Goal: Transaction & Acquisition: Purchase product/service

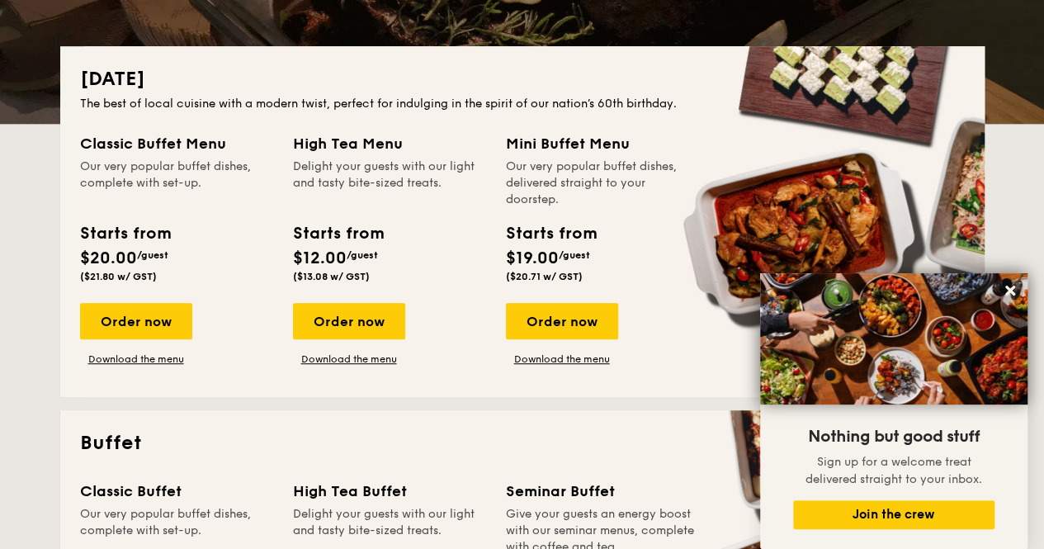
scroll to position [330, 0]
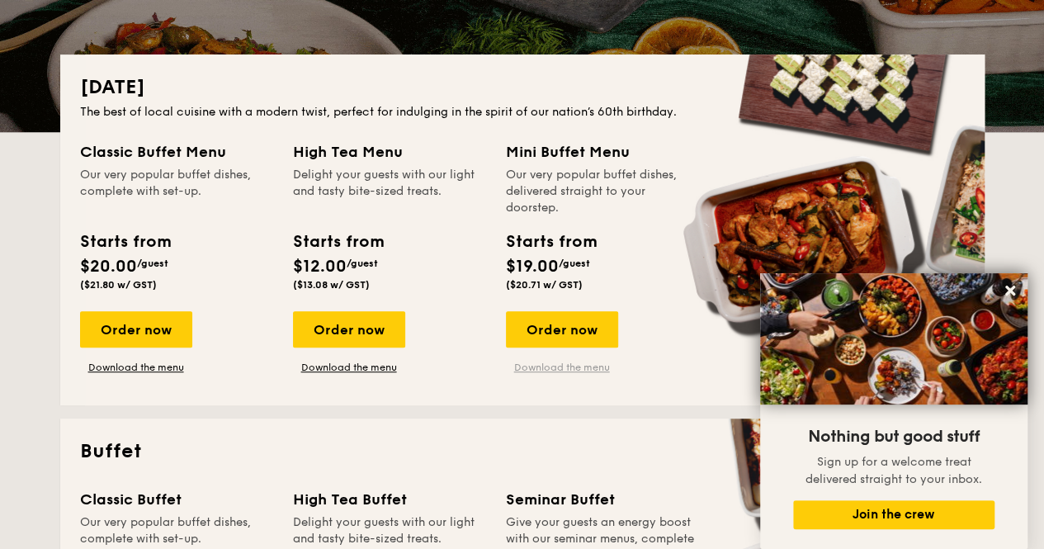
click at [551, 366] on link "Download the menu" at bounding box center [562, 367] width 112 height 13
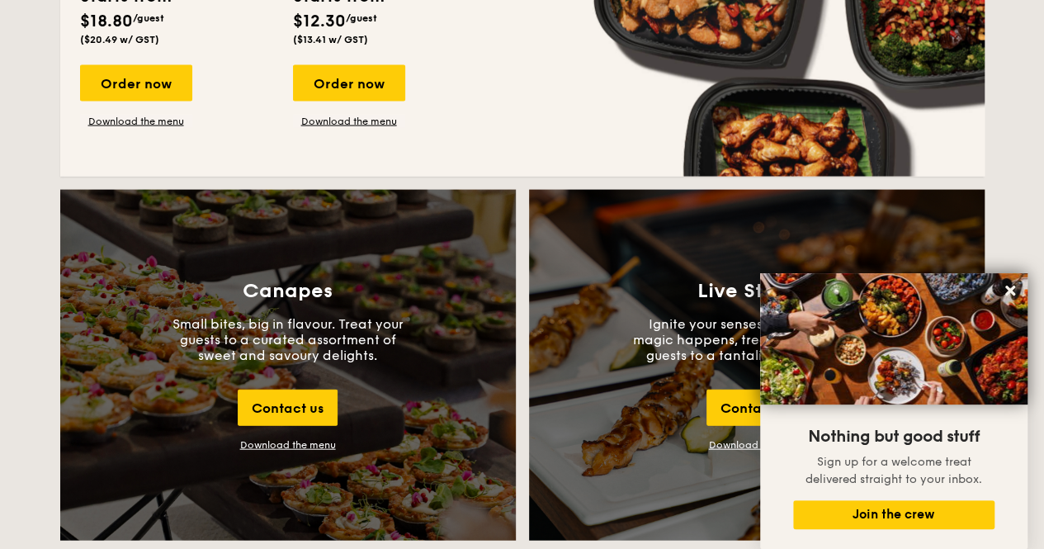
scroll to position [1486, 0]
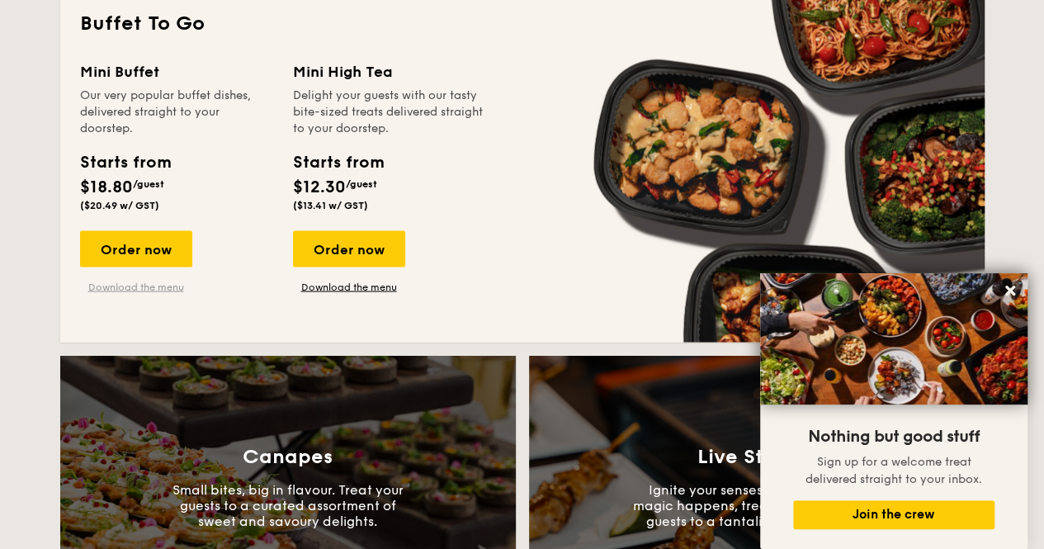
click at [121, 282] on link "Download the menu" at bounding box center [136, 286] width 112 height 13
click at [94, 81] on div "Mini Buffet" at bounding box center [176, 71] width 193 height 23
click at [165, 247] on div "Order now" at bounding box center [136, 248] width 112 height 36
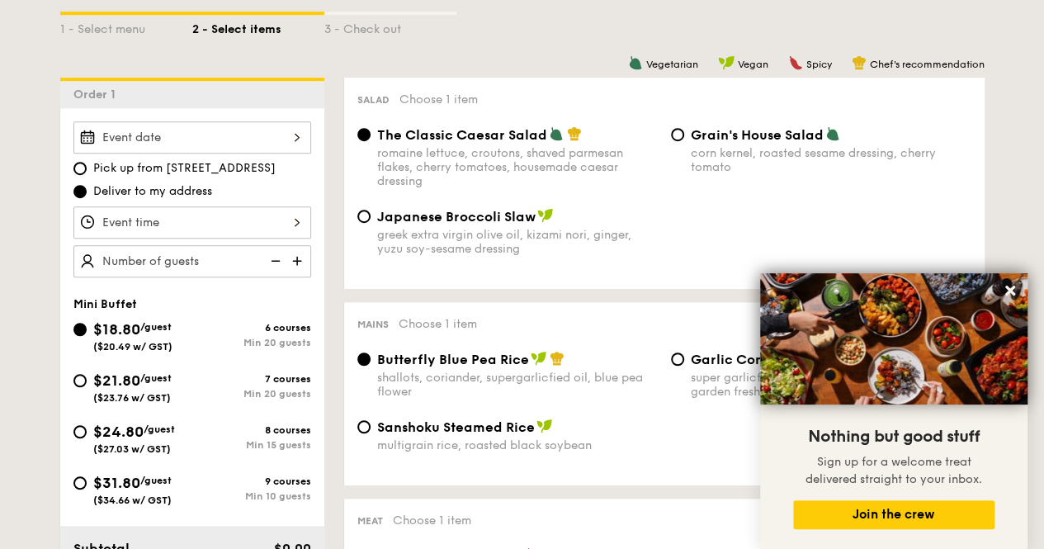
scroll to position [413, 0]
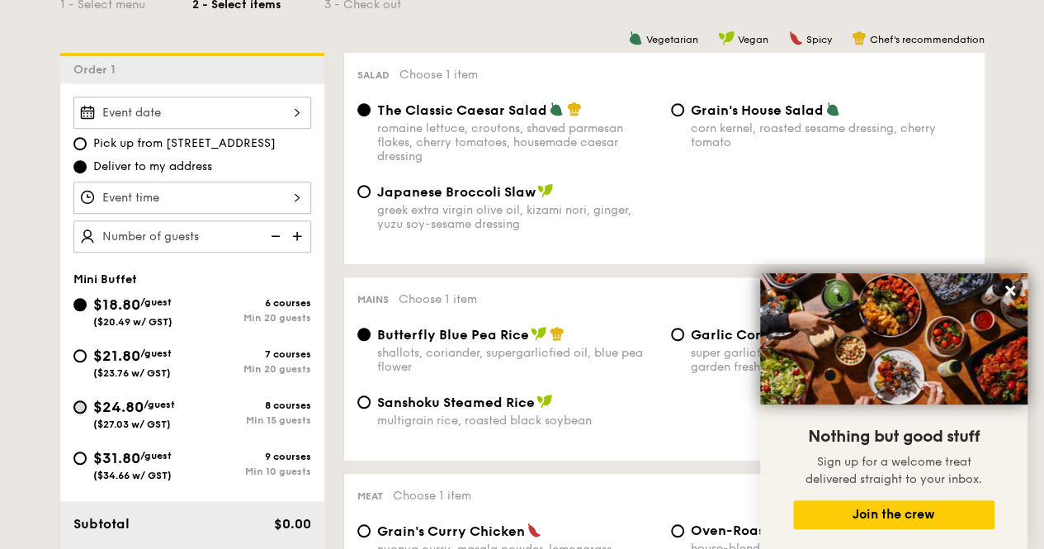
click at [82, 405] on input "$24.80 /guest ($27.03 w/ GST) 8 courses Min 15 guests" at bounding box center [79, 406] width 13 height 13
radio input "true"
radio input "false"
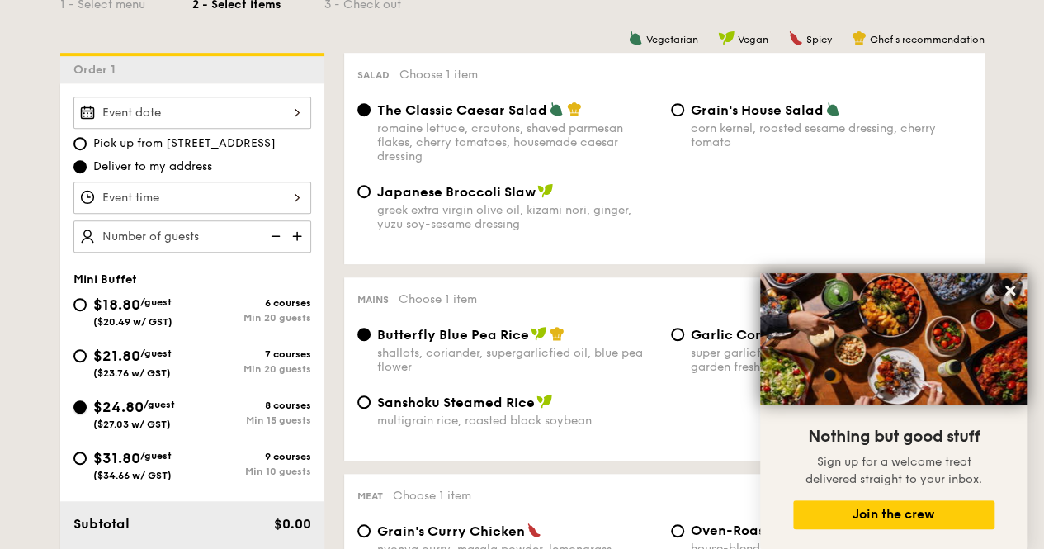
radio input "true"
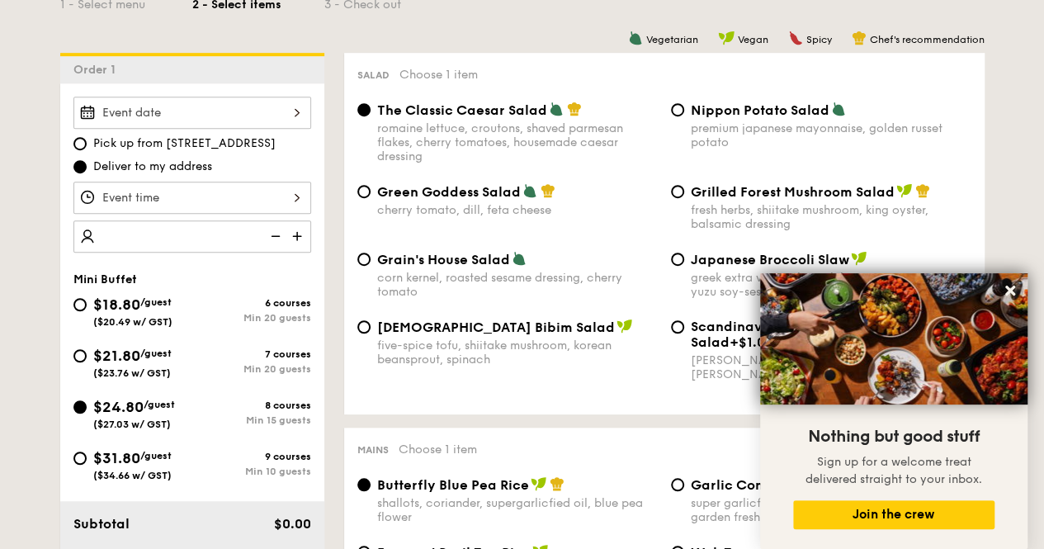
click at [302, 231] on img at bounding box center [298, 235] width 25 height 31
click at [281, 232] on img at bounding box center [274, 235] width 25 height 31
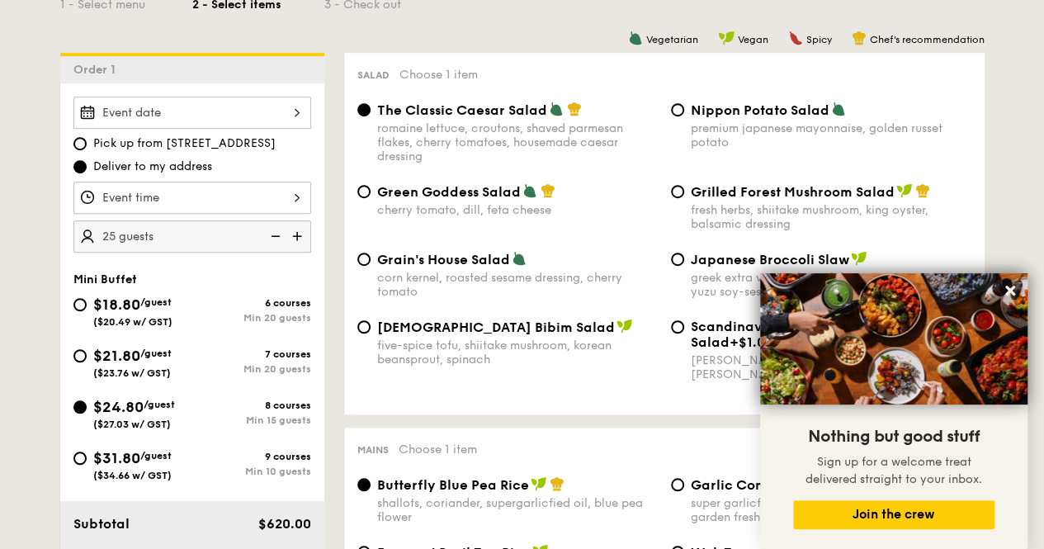
click at [281, 232] on img at bounding box center [274, 235] width 25 height 31
type input "15 guests"
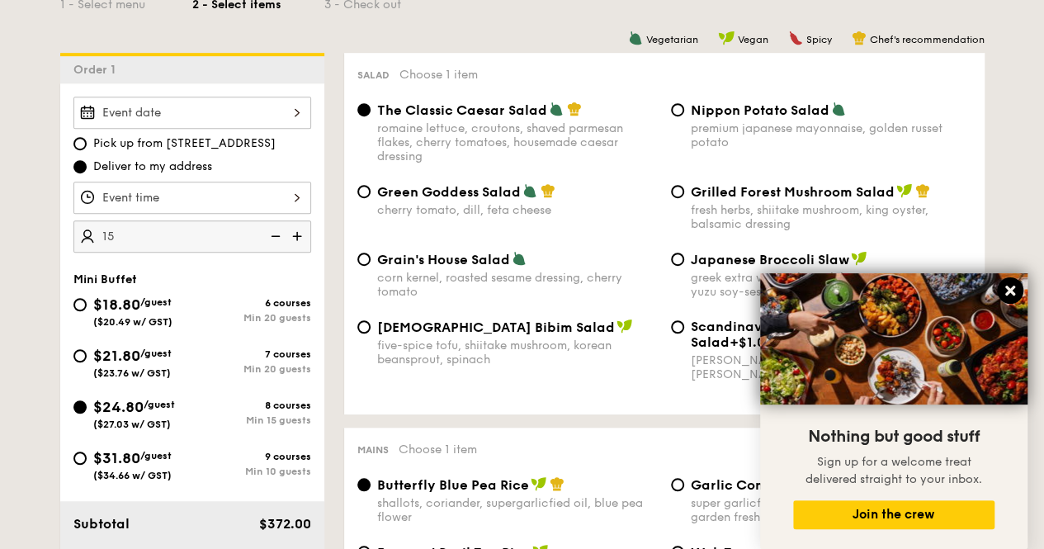
click at [1004, 291] on icon at bounding box center [1010, 290] width 15 height 15
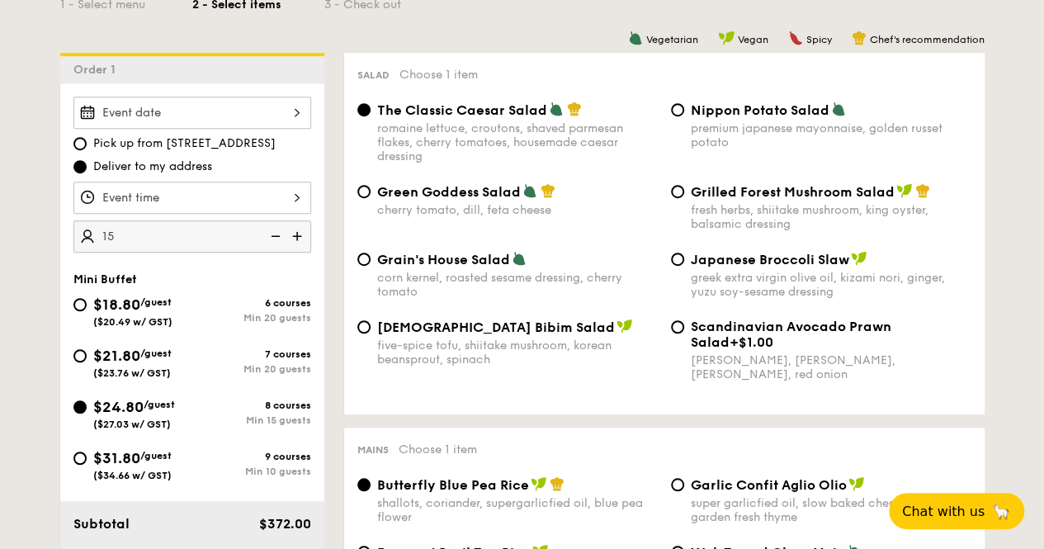
click at [203, 110] on div at bounding box center [192, 113] width 238 height 32
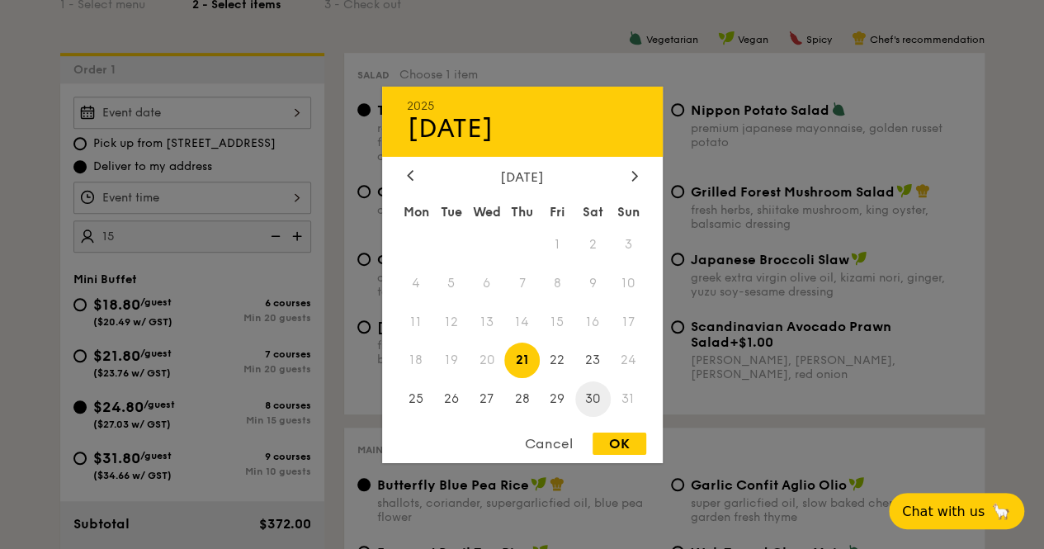
click at [598, 397] on span "30" at bounding box center [592, 398] width 35 height 35
click at [609, 437] on div "OK" at bounding box center [620, 444] width 54 height 22
type input "[DATE]"
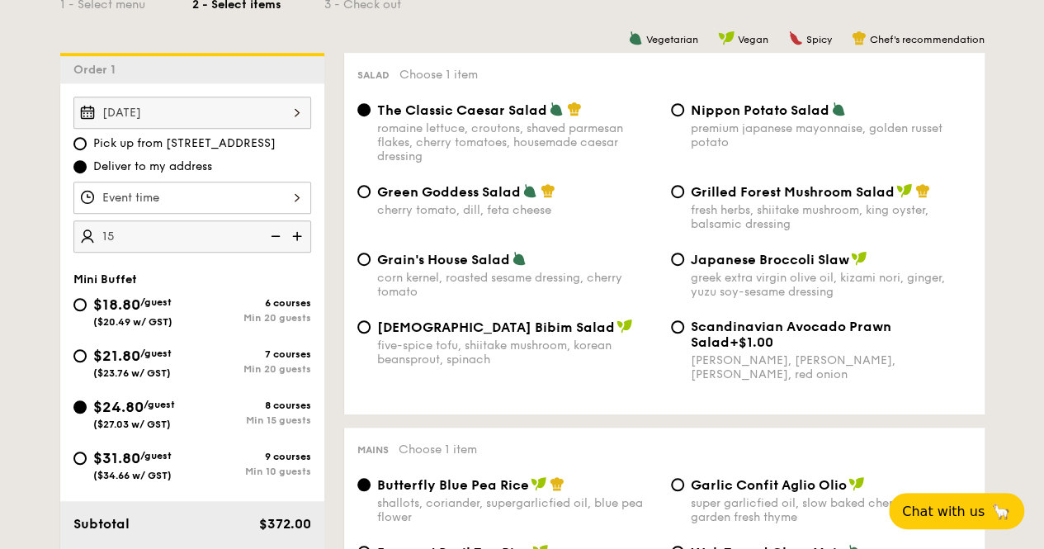
click at [250, 194] on div at bounding box center [192, 198] width 238 height 32
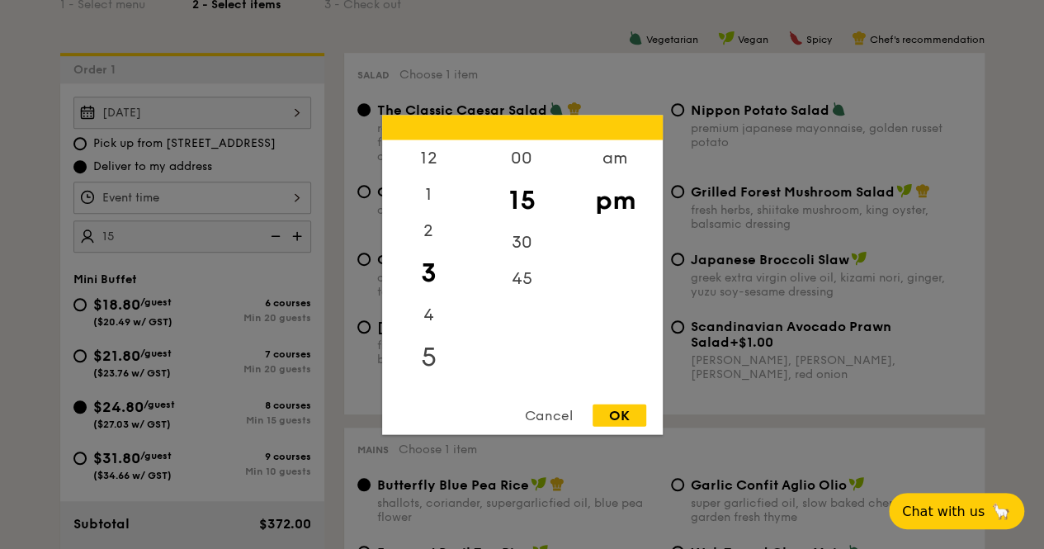
scroll to position [83, 0]
click at [433, 313] on div "6" at bounding box center [428, 310] width 93 height 48
click at [526, 166] on div "00" at bounding box center [521, 164] width 93 height 48
click at [634, 405] on div "OK" at bounding box center [620, 415] width 54 height 22
type input "6:00PM"
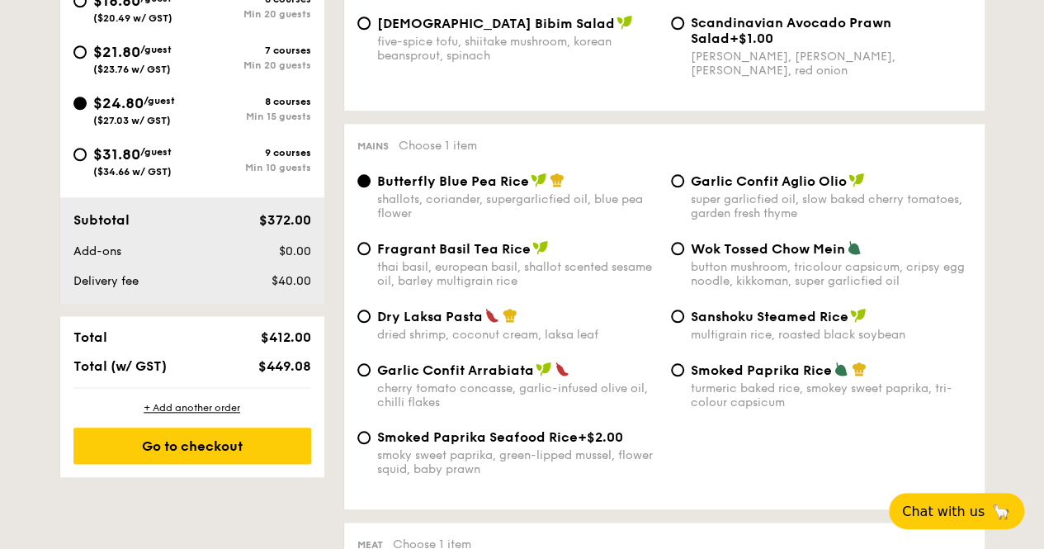
scroll to position [743, 0]
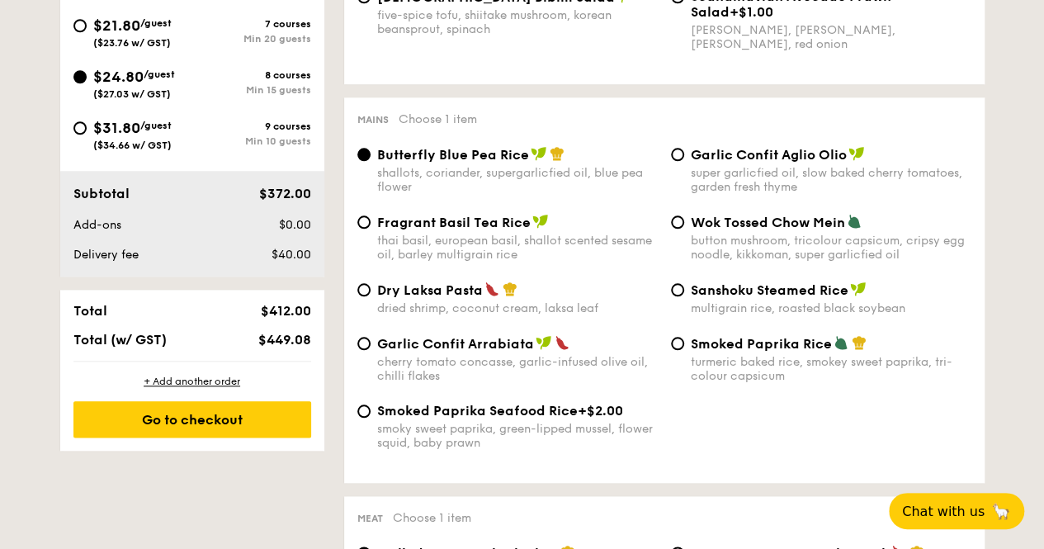
click at [447, 230] on span "Fragrant Basil Tea Rice" at bounding box center [454, 223] width 154 height 16
click at [371, 229] on input "Fragrant Basil Tea Rice thai basil, european basil, shallot scented sesame oil,…" at bounding box center [363, 221] width 13 height 13
radio input "true"
click at [728, 161] on span "Garlic Confit Aglio Olio" at bounding box center [769, 155] width 156 height 16
click at [684, 161] on input "Garlic Confit Aglio Olio super garlicfied oil, slow baked cherry tomatoes, gard…" at bounding box center [677, 154] width 13 height 13
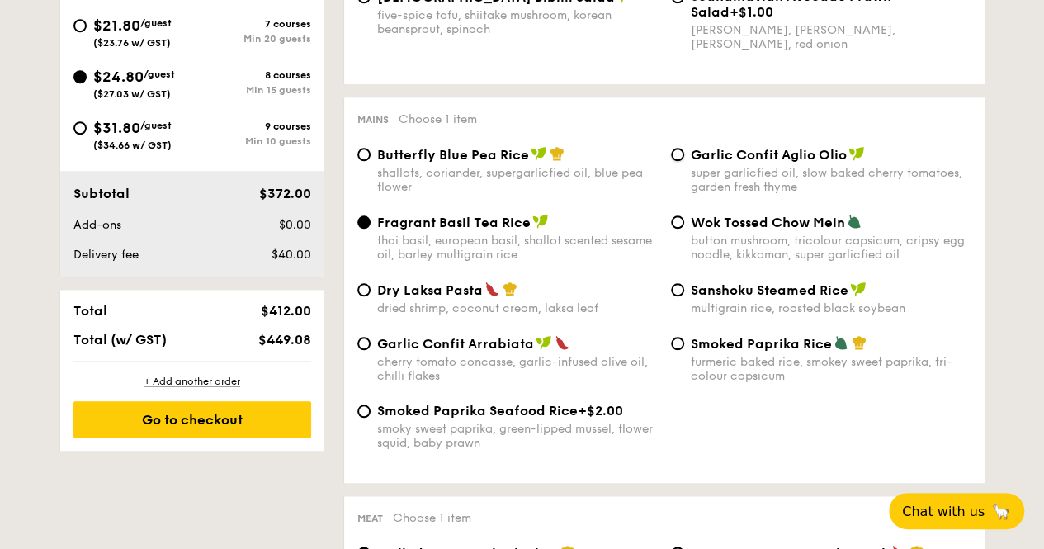
radio input "true"
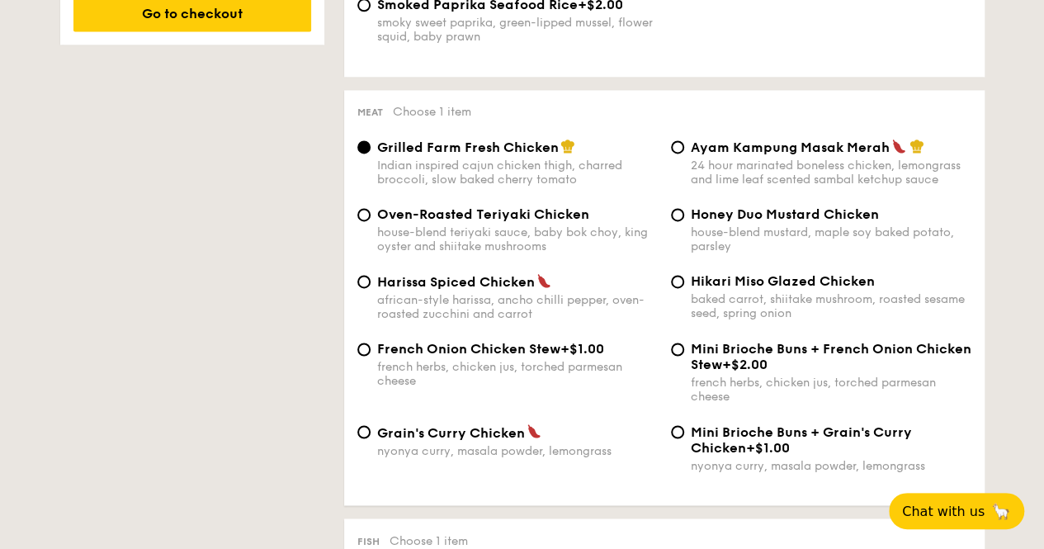
scroll to position [1156, 0]
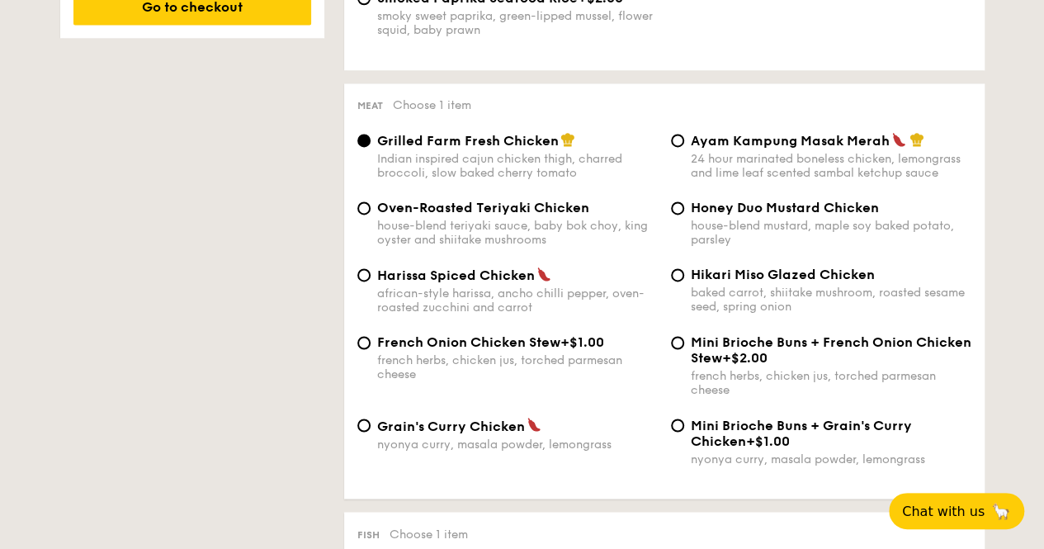
click at [755, 282] on span "Hikari Miso Glazed Chicken" at bounding box center [783, 275] width 184 height 16
click at [684, 282] on input "Hikari Miso Glazed Chicken baked carrot, shiitake mushroom, roasted sesame seed…" at bounding box center [677, 274] width 13 height 13
radio input "true"
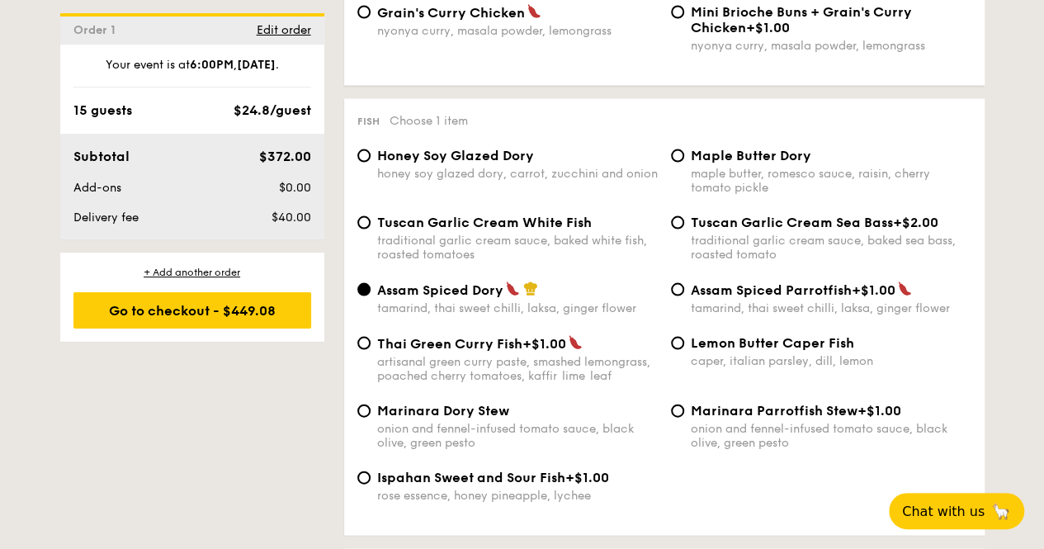
scroll to position [1651, 0]
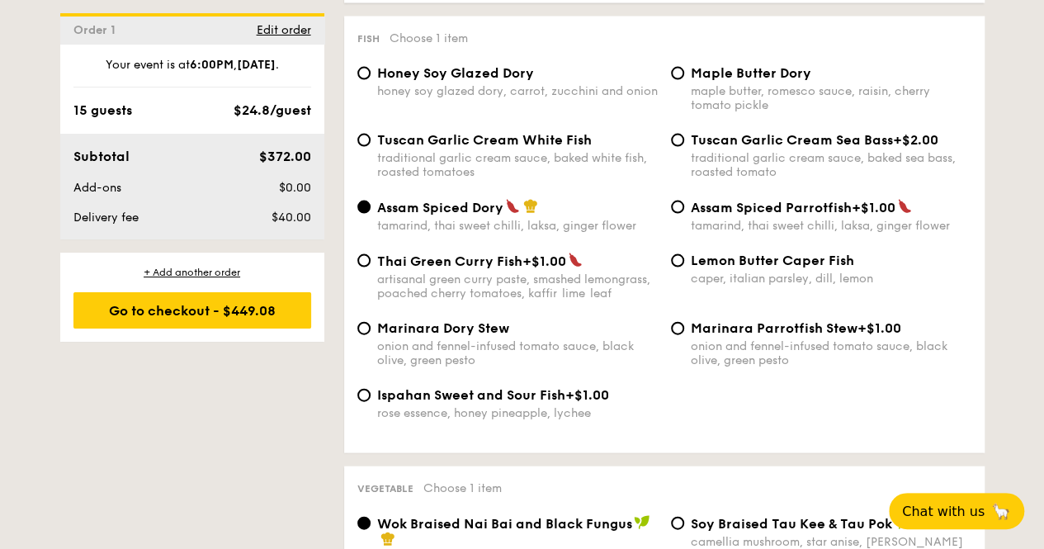
click at [468, 269] on span "Thai Green Curry Fish" at bounding box center [449, 261] width 145 height 16
click at [371, 267] on input "Thai Green [PERSON_NAME] Fish +$1.00 artisanal green [PERSON_NAME] paste, smash…" at bounding box center [363, 260] width 13 height 13
radio input "true"
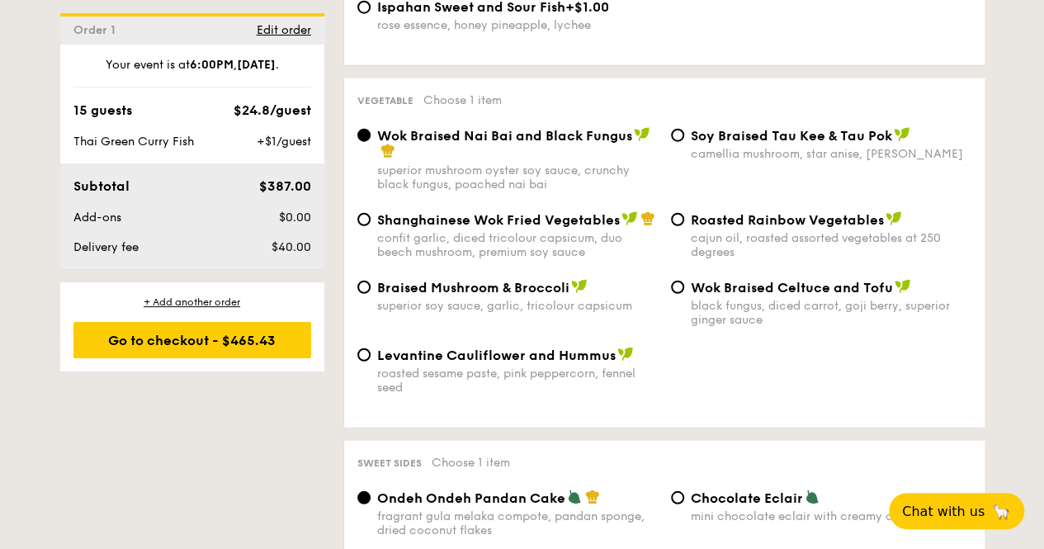
scroll to position [2064, 0]
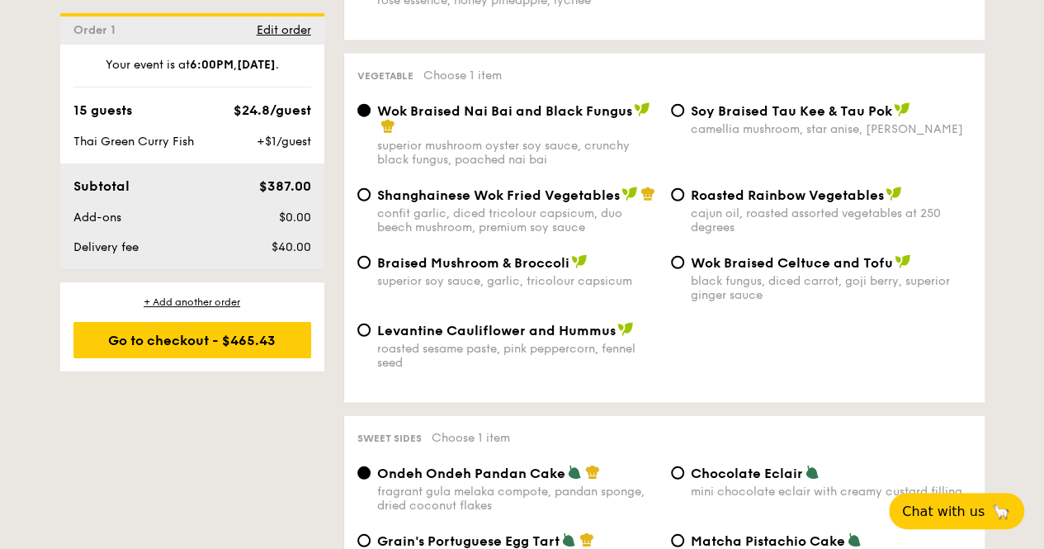
click at [528, 268] on span "Braised Mushroom & Broccoli" at bounding box center [473, 263] width 192 height 16
click at [371, 268] on input "Braised Mushroom & Broccoli superior soy sauce, garlic, tricolour capsicum" at bounding box center [363, 262] width 13 height 13
radio input "true"
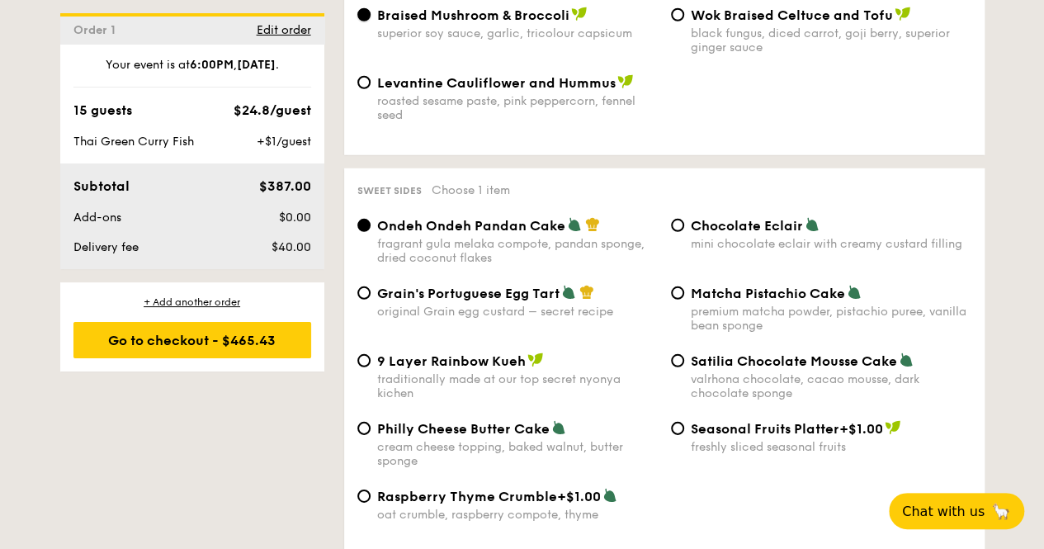
scroll to position [2394, 0]
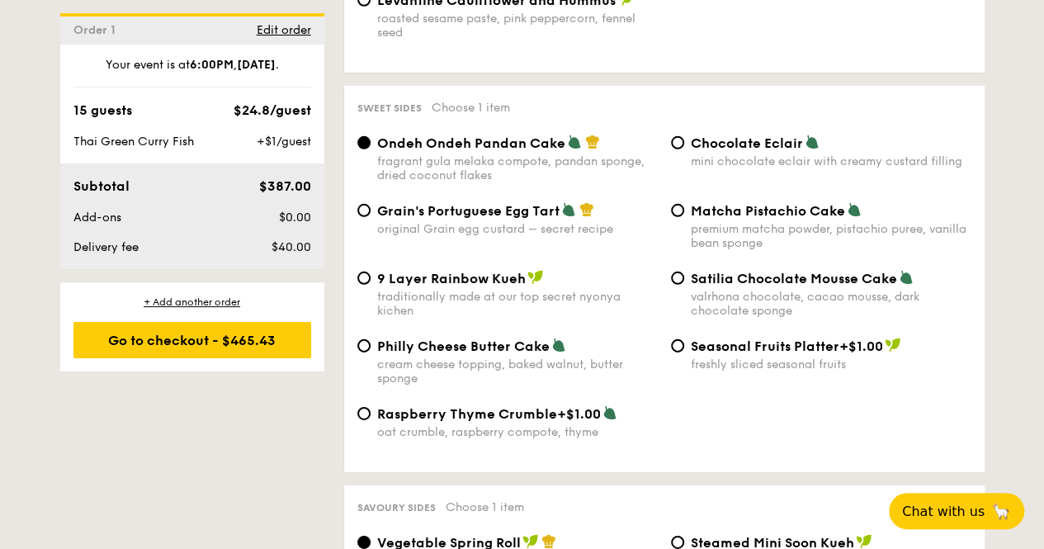
click at [737, 168] on div "mini chocolate eclair with creamy custard filling" at bounding box center [831, 161] width 281 height 14
click at [684, 149] on input "Chocolate Eclair mini chocolate eclair with creamy custard filling" at bounding box center [677, 142] width 13 height 13
radio input "true"
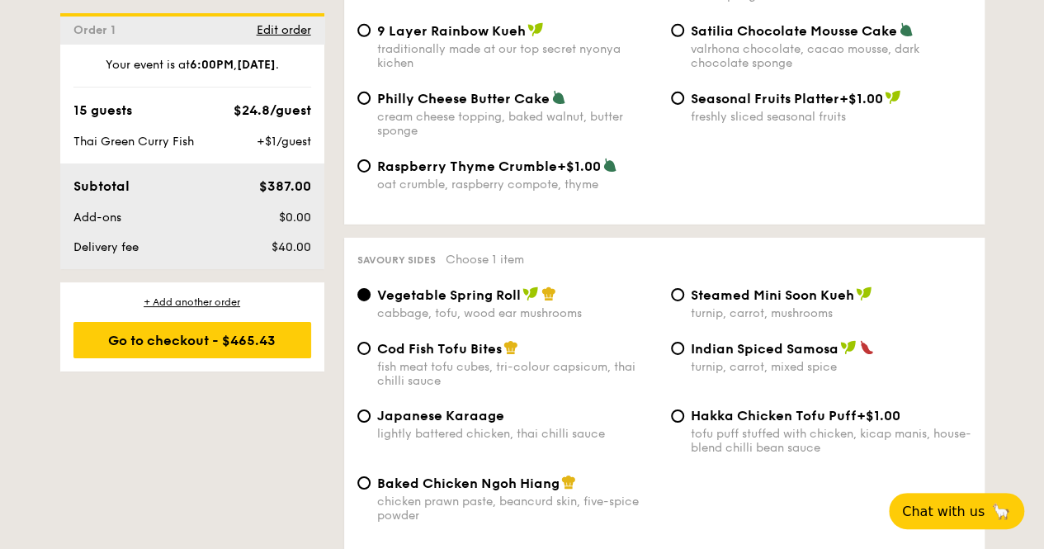
scroll to position [2724, 0]
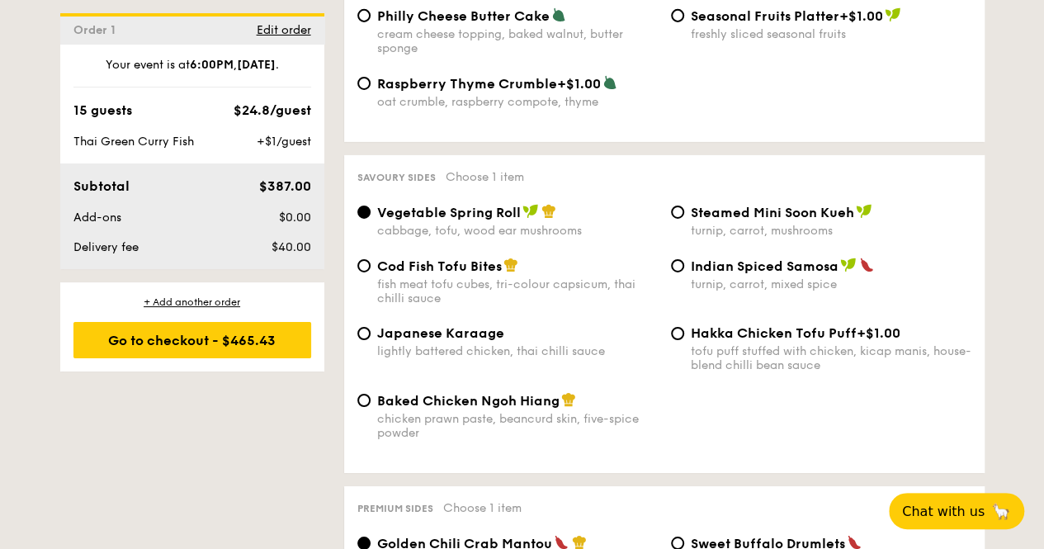
click at [470, 341] on span "Japanese Karaage" at bounding box center [440, 333] width 127 height 16
click at [371, 340] on input "Japanese Karaage lightly battered chicken, thai chilli sauce" at bounding box center [363, 333] width 13 height 13
radio input "true"
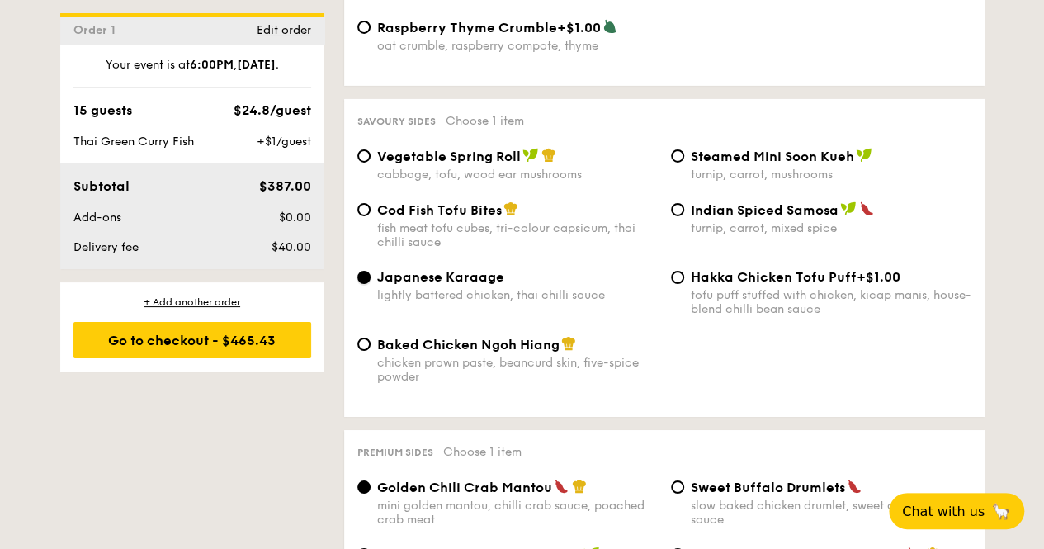
scroll to position [2807, 0]
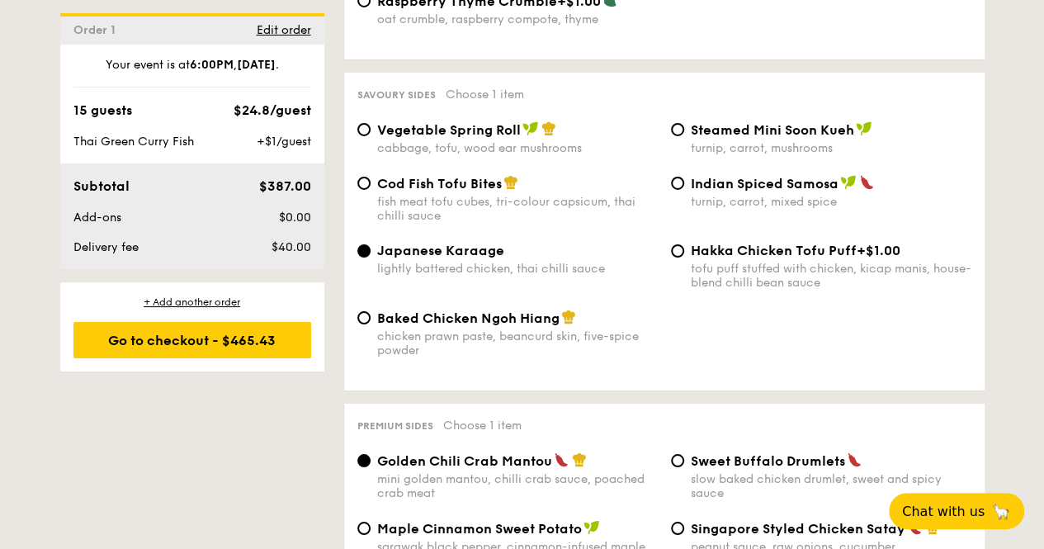
click at [472, 138] on span "Vegetable Spring Roll" at bounding box center [449, 130] width 144 height 16
click at [371, 136] on input "Vegetable Spring Roll cabbage, tofu, wood ear mushrooms" at bounding box center [363, 129] width 13 height 13
radio input "true"
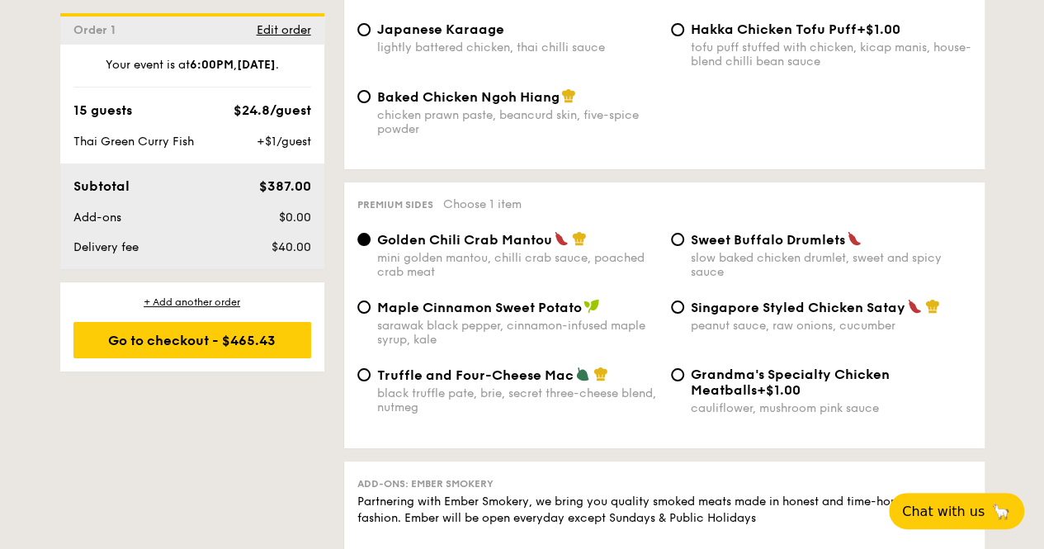
scroll to position [3054, 0]
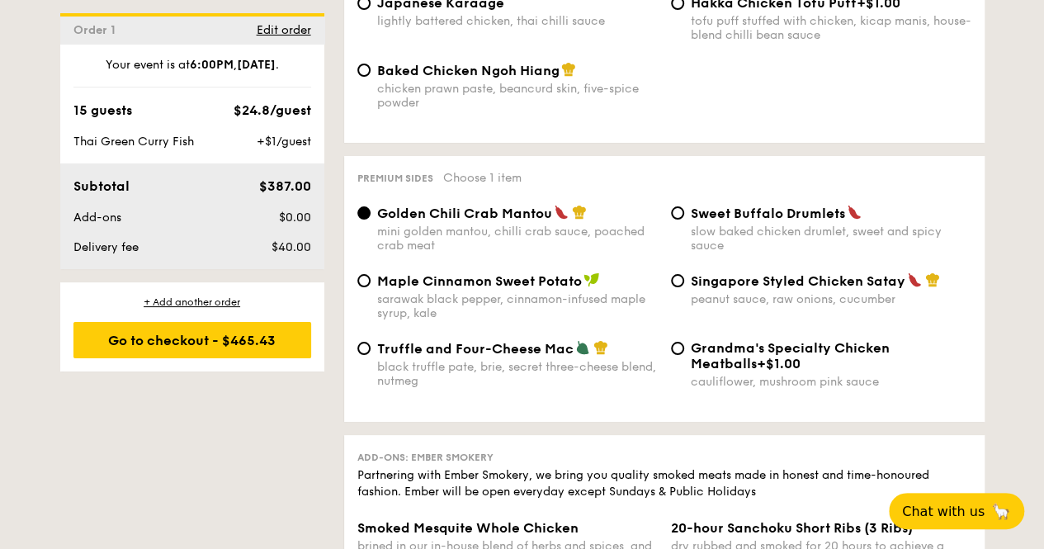
click at [807, 289] on span "Singapore Styled Chicken Satay" at bounding box center [798, 281] width 215 height 16
click at [684, 287] on input "Singapore Styled Chicken Satay peanut sauce, raw onions, cucumber" at bounding box center [677, 280] width 13 height 13
radio input "true"
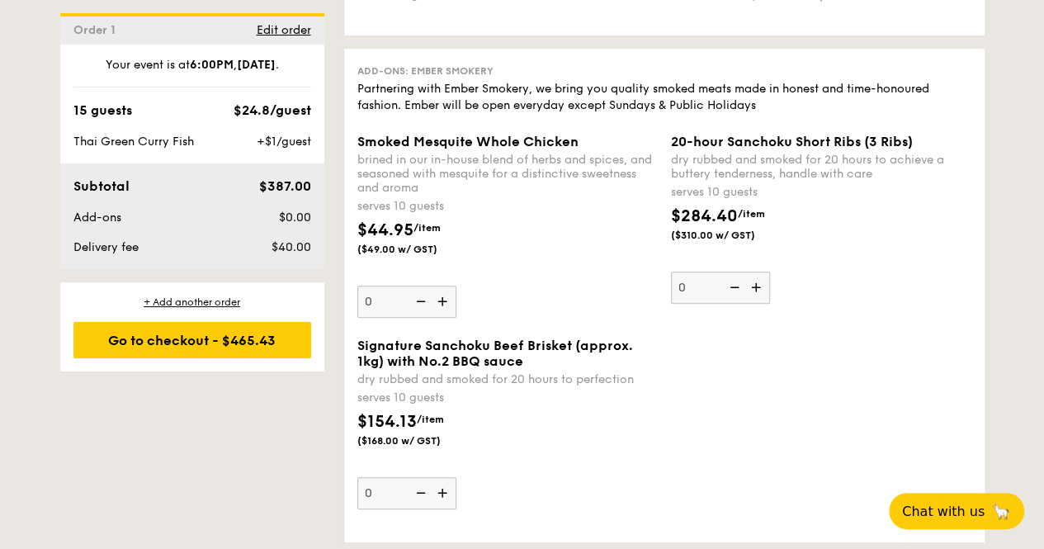
scroll to position [3467, 0]
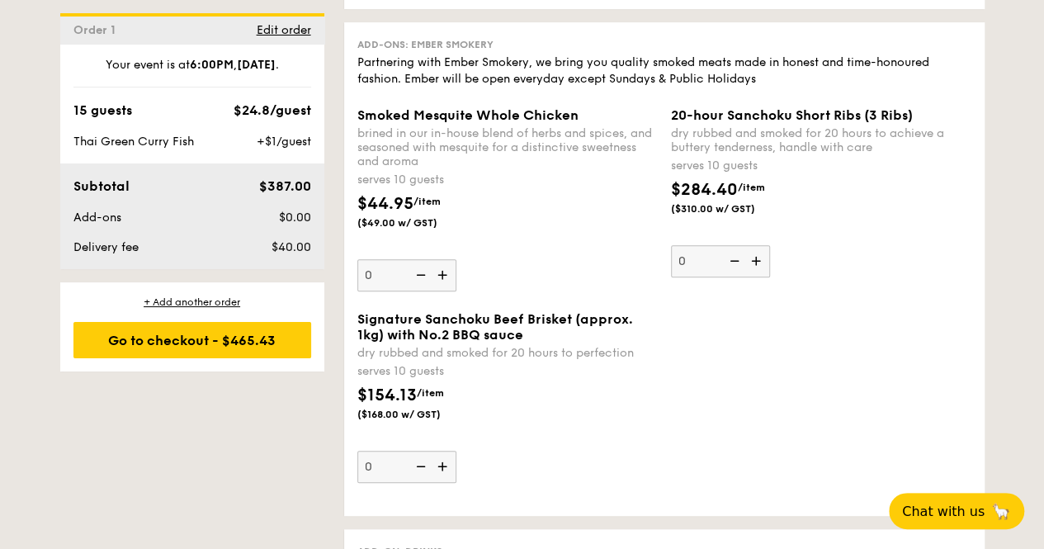
click at [447, 482] on img at bounding box center [444, 466] width 25 height 31
click at [447, 483] on input "0" at bounding box center [406, 467] width 99 height 32
type input "1"
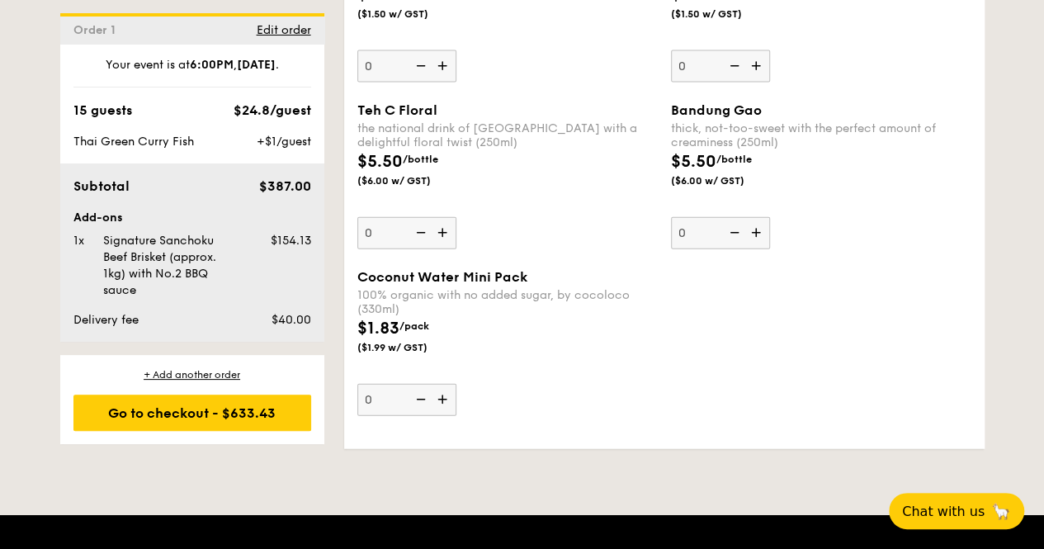
scroll to position [3681, 0]
